Goal: Navigation & Orientation: Find specific page/section

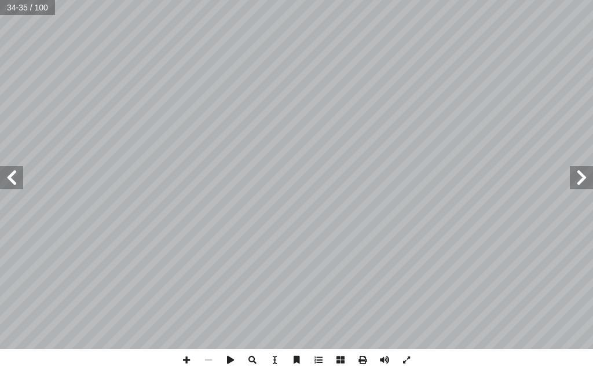
click at [593, 169] on span at bounding box center [581, 177] width 23 height 23
click at [10, 173] on span at bounding box center [11, 177] width 23 height 23
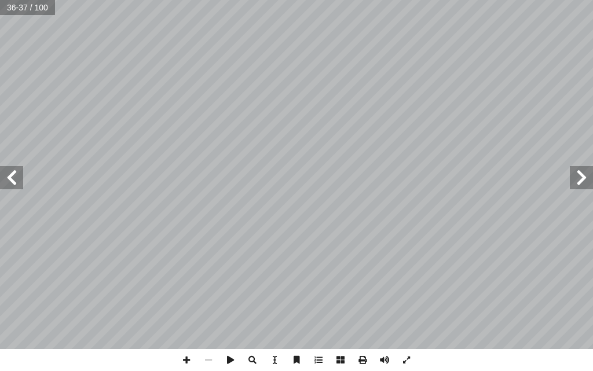
click at [590, 171] on span at bounding box center [581, 177] width 23 height 23
click at [9, 180] on span at bounding box center [11, 177] width 23 height 23
